Goal: Information Seeking & Learning: Learn about a topic

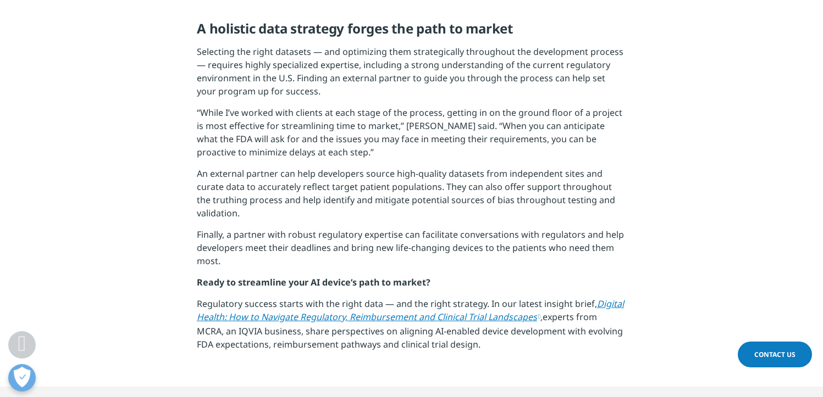
scroll to position [1205, 0]
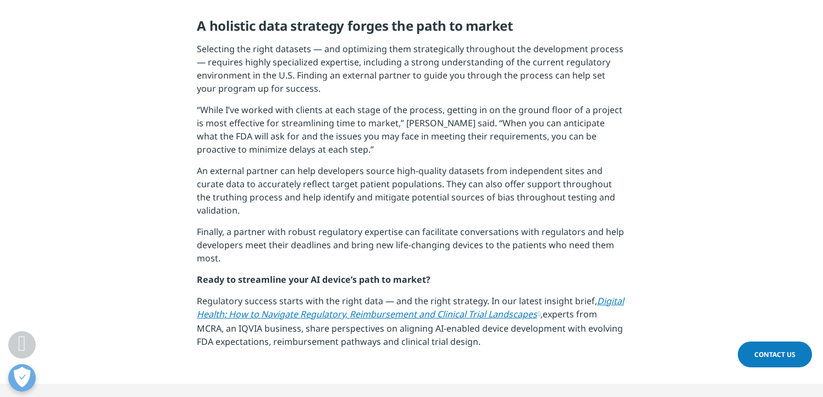
click at [407, 302] on link "Digital Health: How to Navigate Regulatory, Reimbursement and Clinical Trial La…" at bounding box center [410, 307] width 427 height 25
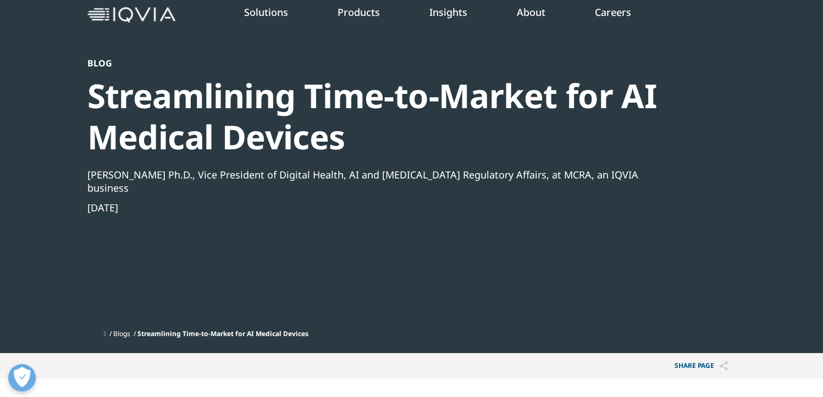
scroll to position [51, 0]
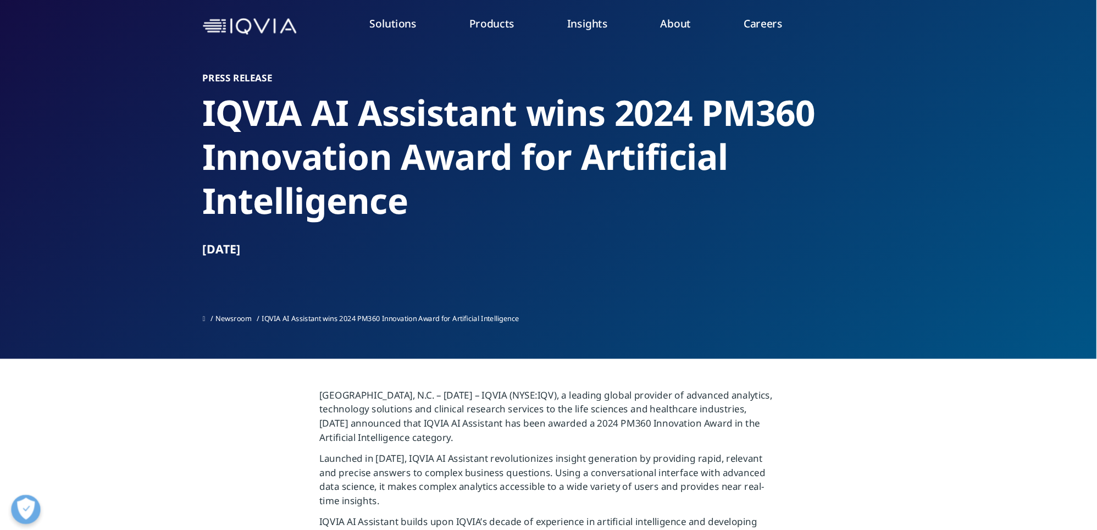
scroll to position [40, 0]
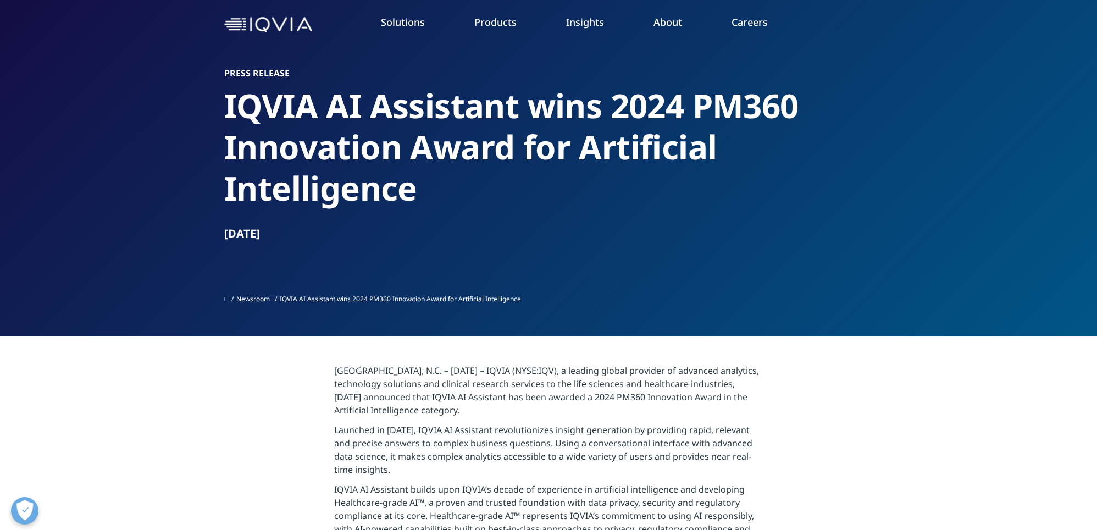
click at [822, 239] on section "Press Release IQVIA AI Assistant wins 2024 PM360 Innovation Award for Artificia…" at bounding box center [548, 148] width 1097 height 376
